Goal: Information Seeking & Learning: Learn about a topic

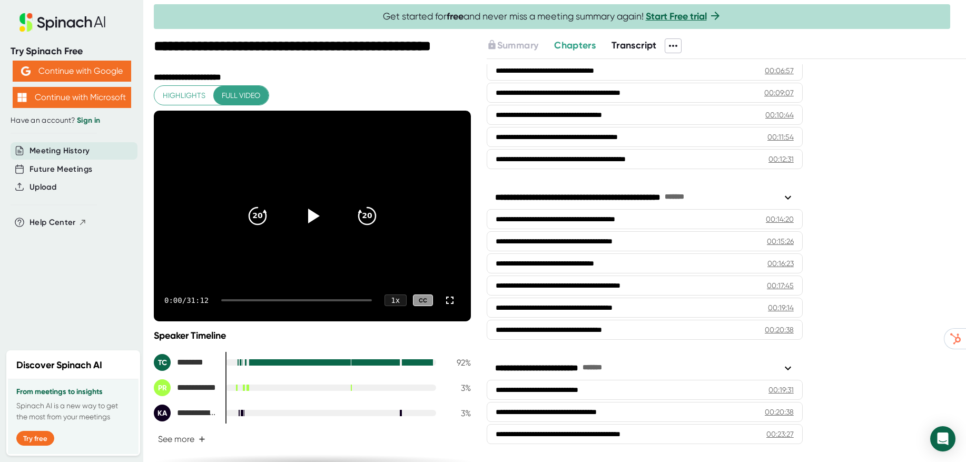
drag, startPoint x: 889, startPoint y: 234, endPoint x: 955, endPoint y: 233, distance: 66.4
click at [896, 233] on div "**********" at bounding box center [726, 260] width 479 height 403
click at [183, 97] on span "Highlights" at bounding box center [184, 95] width 43 height 13
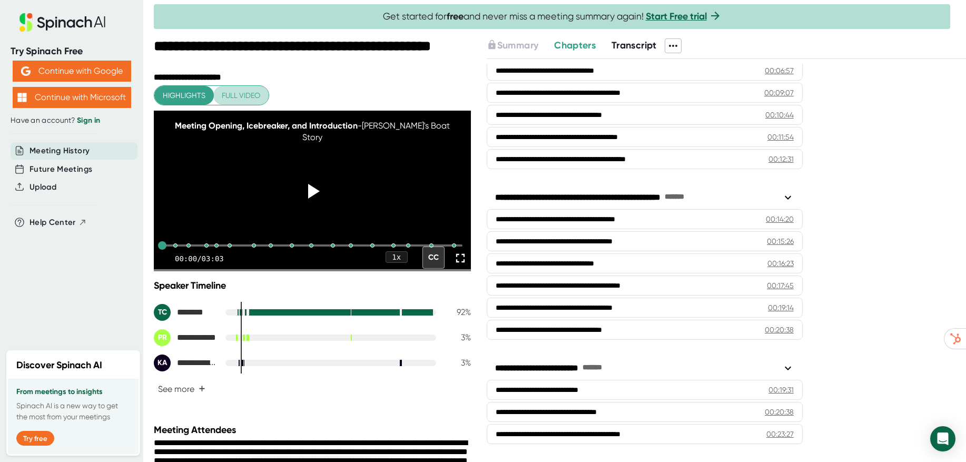
click at [231, 94] on span "Full video" at bounding box center [241, 95] width 38 height 13
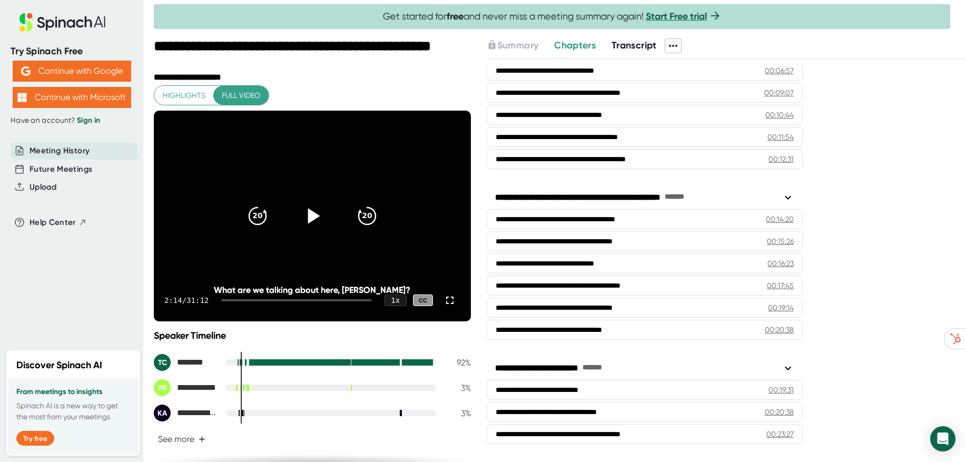
click at [308, 212] on icon at bounding box center [312, 216] width 26 height 26
click at [258, 300] on div at bounding box center [296, 300] width 150 height 2
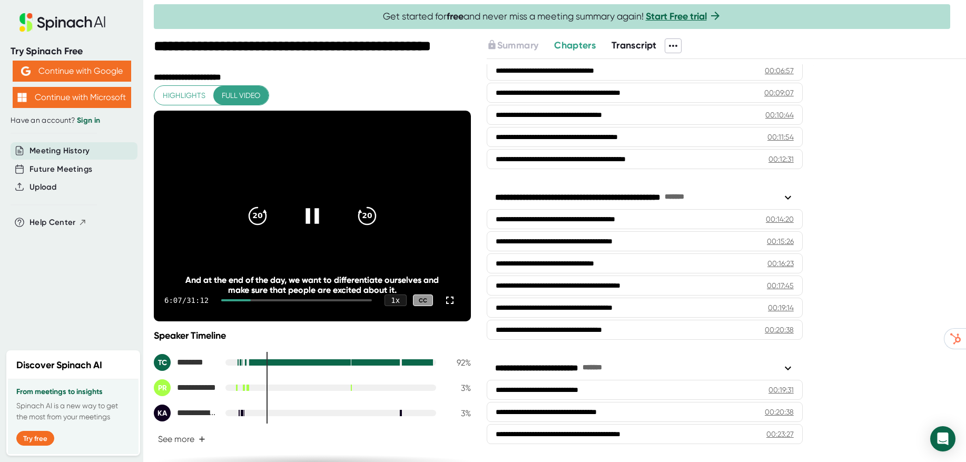
click at [315, 216] on icon at bounding box center [312, 215] width 13 height 15
